Goal: Task Accomplishment & Management: Manage account settings

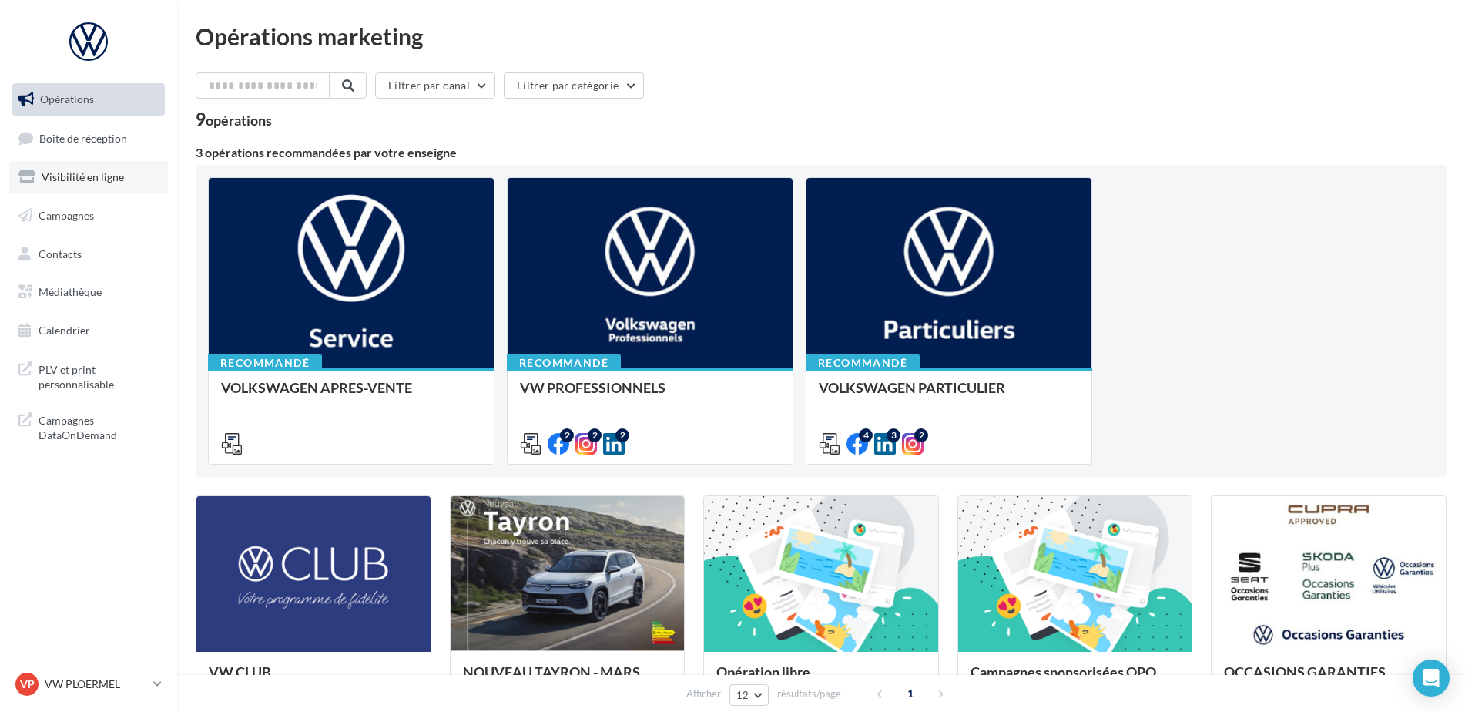
click at [106, 173] on span "Visibilité en ligne" at bounding box center [83, 176] width 82 height 13
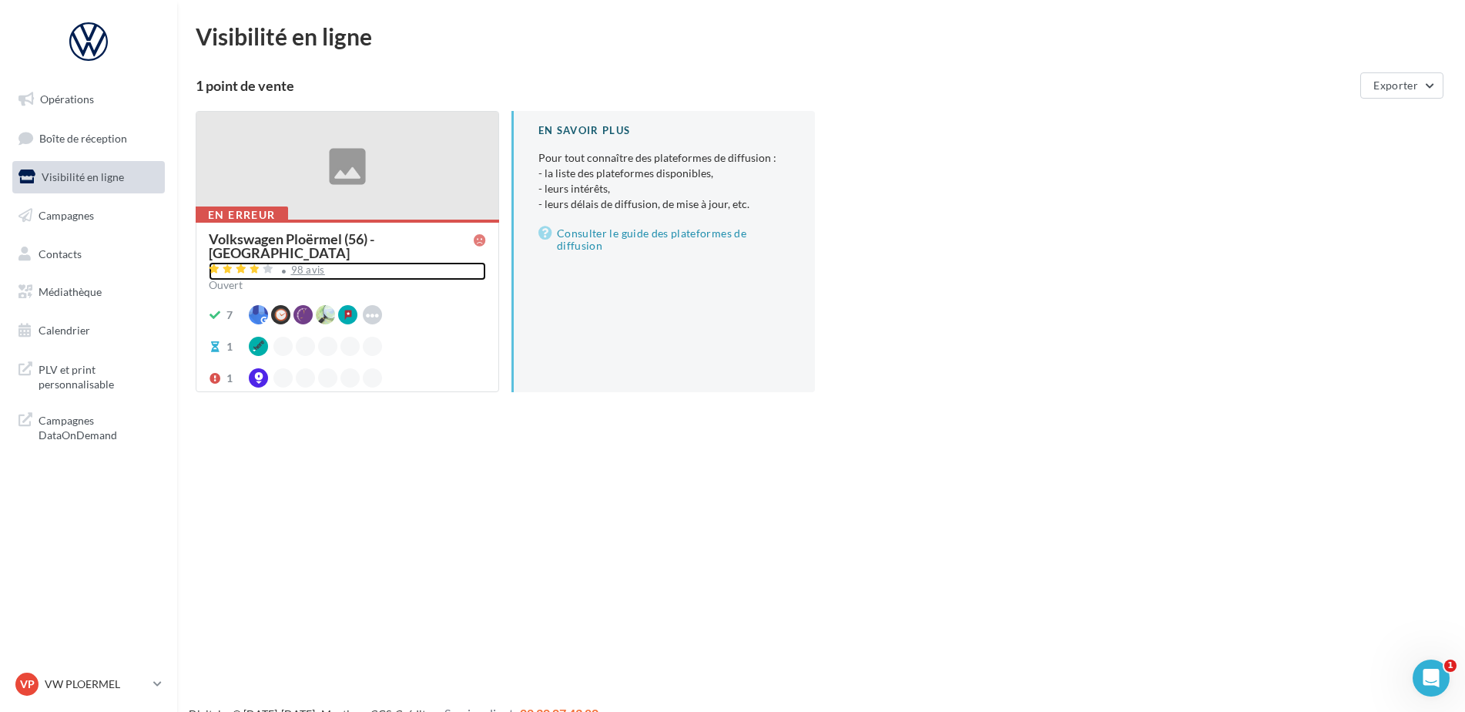
click at [311, 265] on div "98 avis" at bounding box center [308, 270] width 34 height 10
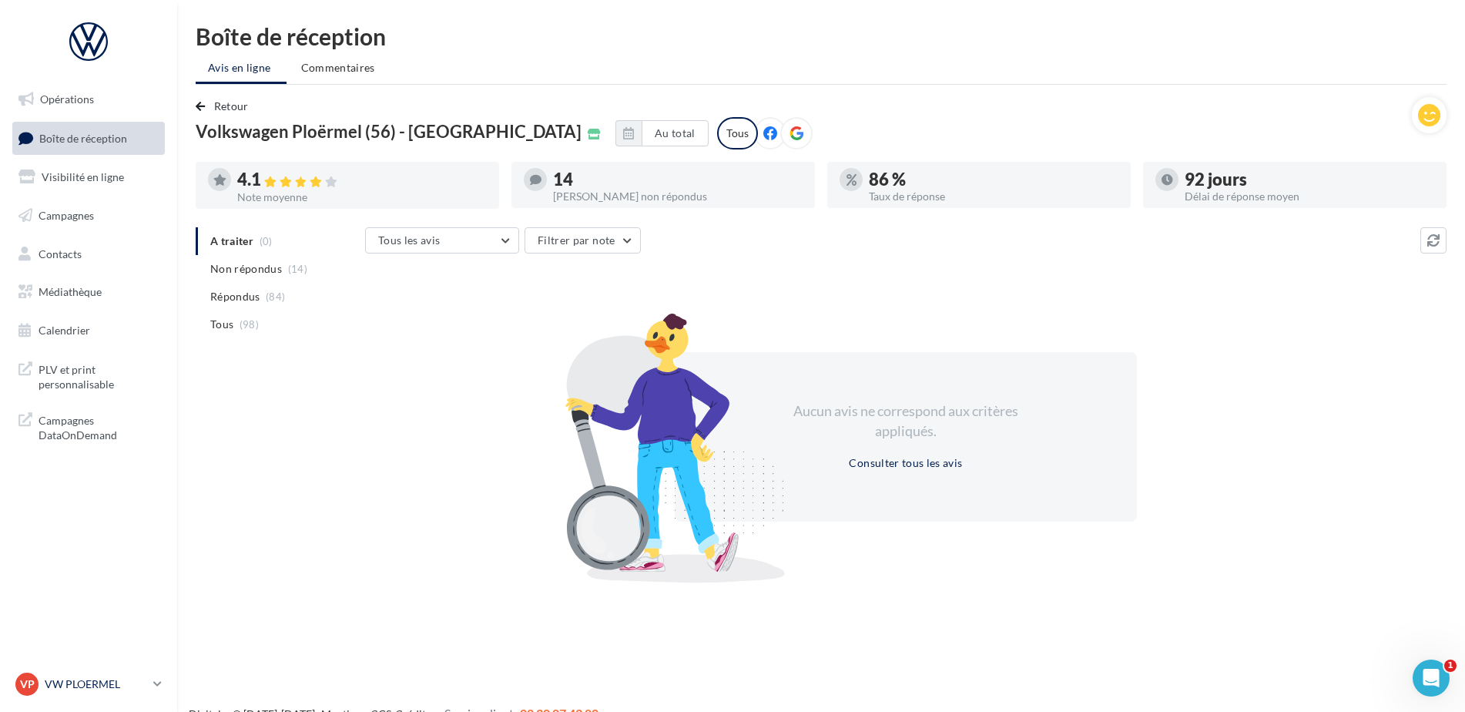
click at [93, 688] on p "VW PLOERMEL" at bounding box center [96, 683] width 102 height 15
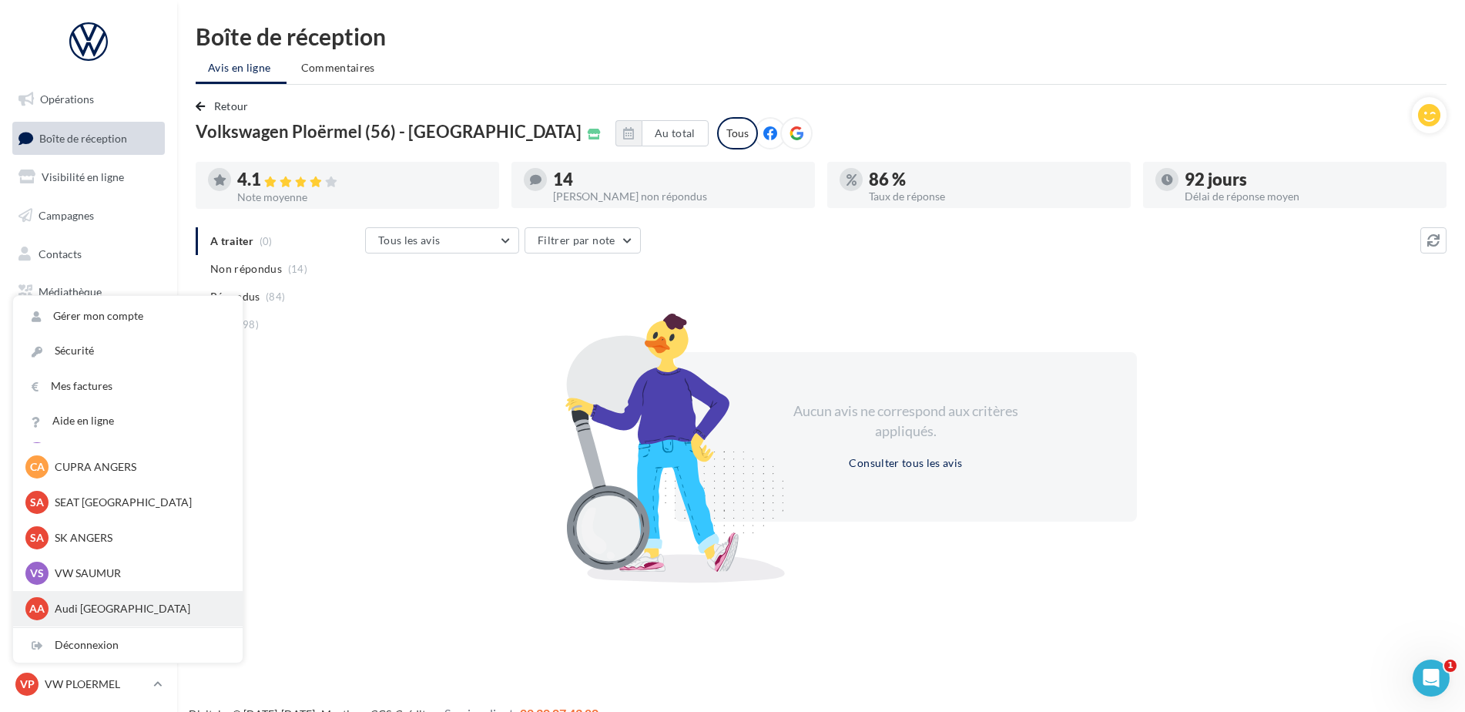
scroll to position [142, 0]
click at [89, 605] on p "VW QUESTEMBERT" at bounding box center [139, 608] width 169 height 15
